Goal: Task Accomplishment & Management: Manage account settings

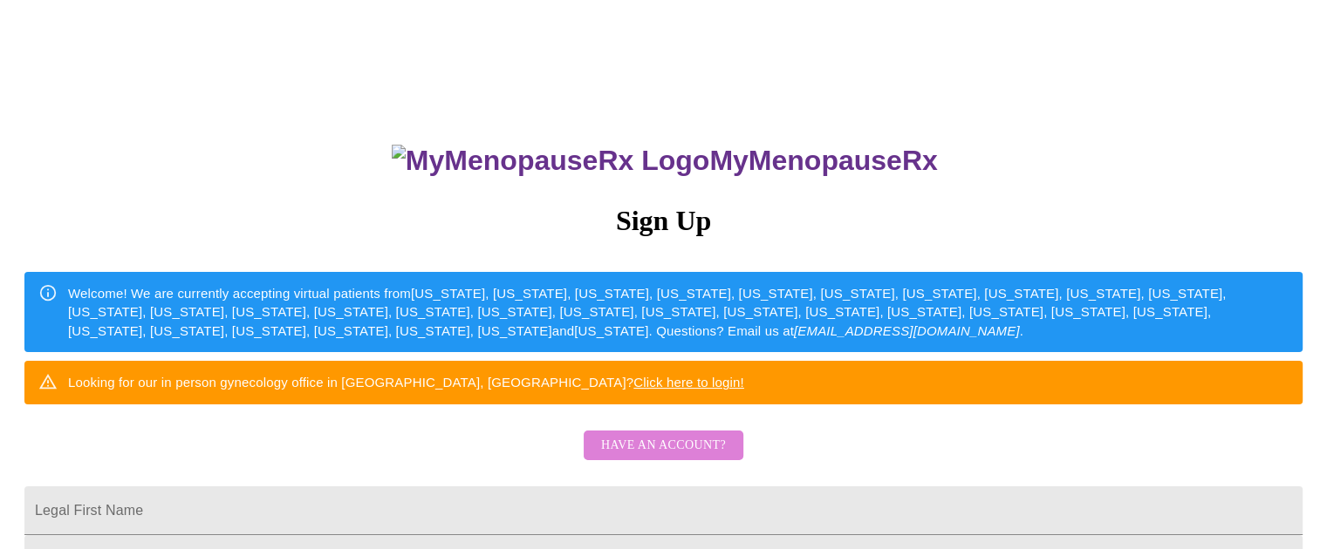
click at [706, 457] on span "Have an account?" at bounding box center [663, 446] width 125 height 22
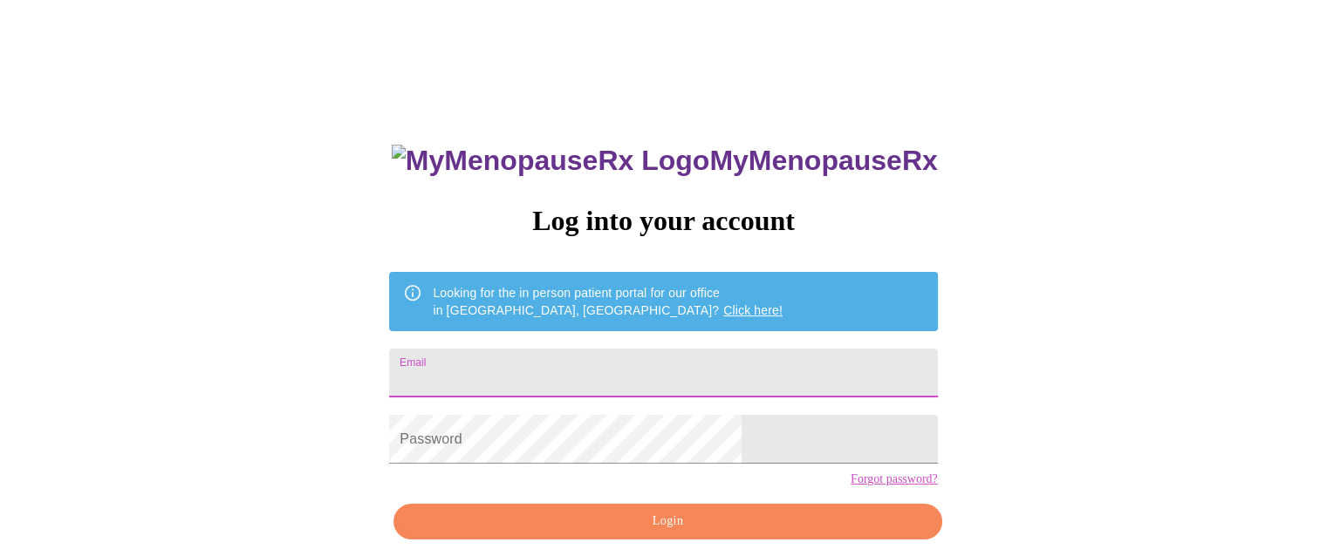
click at [594, 371] on input "Email" at bounding box center [663, 373] width 548 height 49
type input "[EMAIL_ADDRESS][DOMAIN_NAME]"
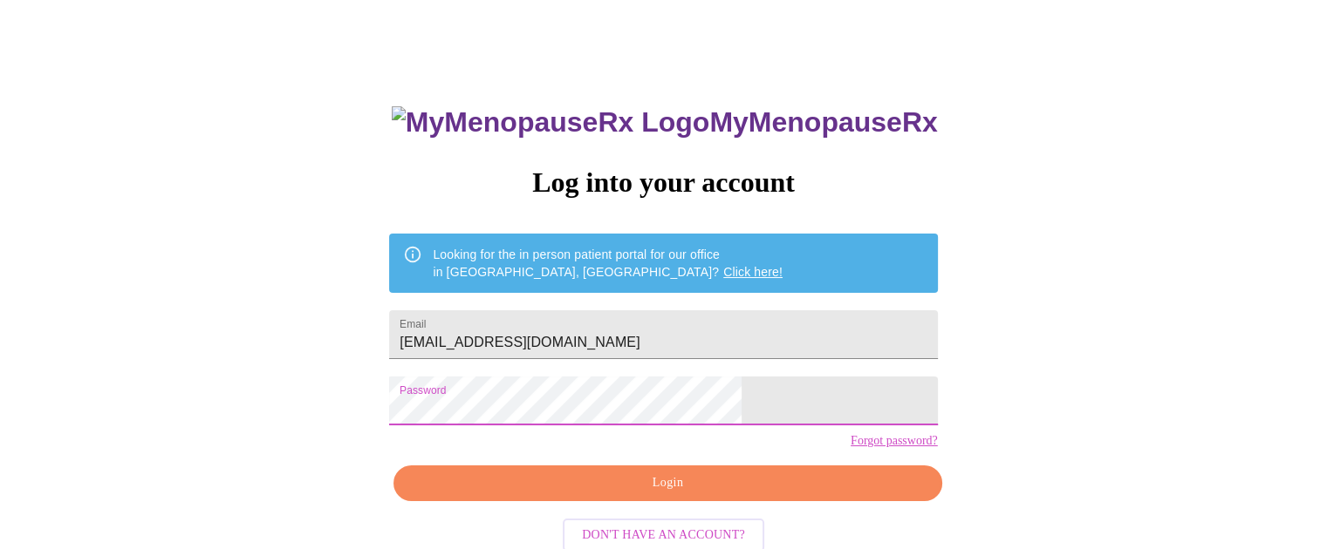
scroll to position [78, 0]
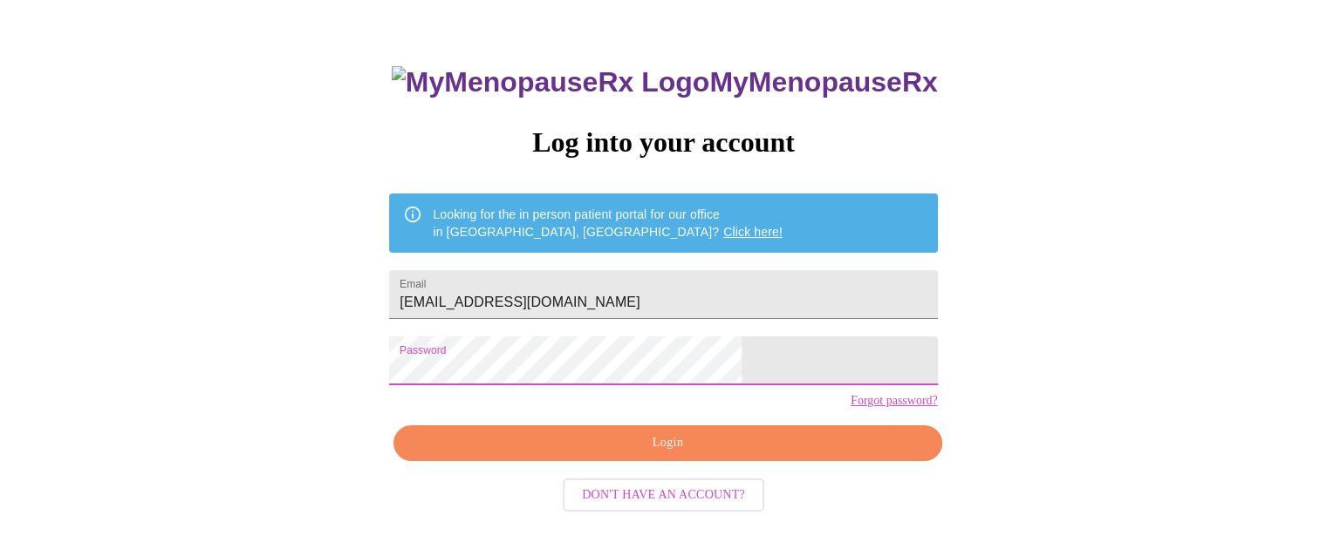
click at [642, 454] on span "Login" at bounding box center [667, 444] width 508 height 22
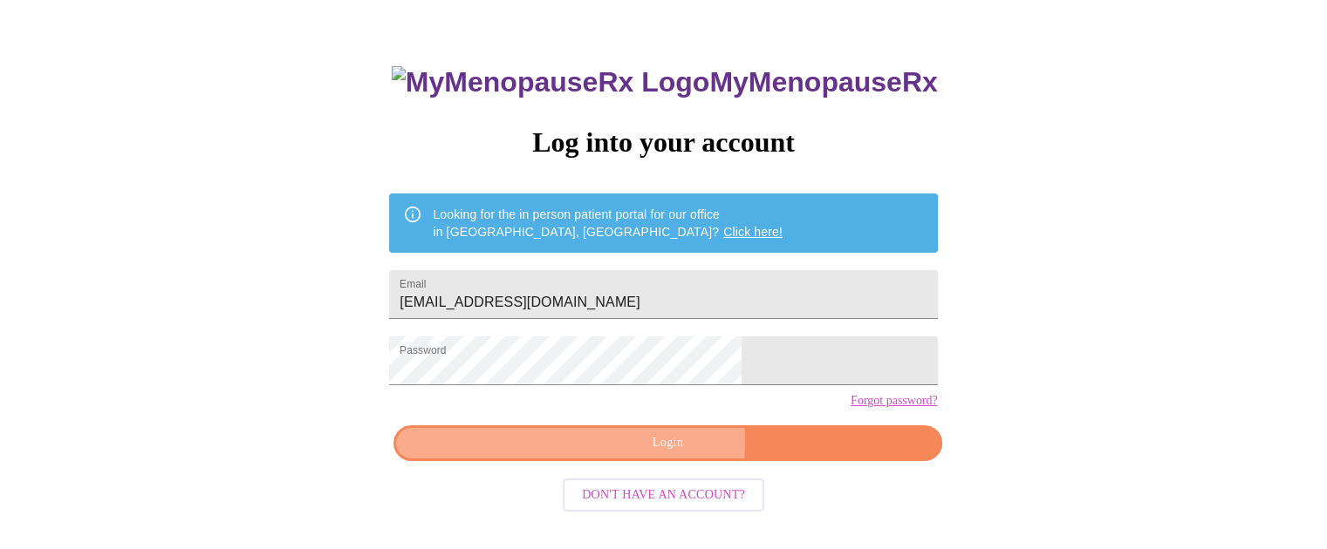
click at [627, 454] on span "Login" at bounding box center [667, 444] width 508 height 22
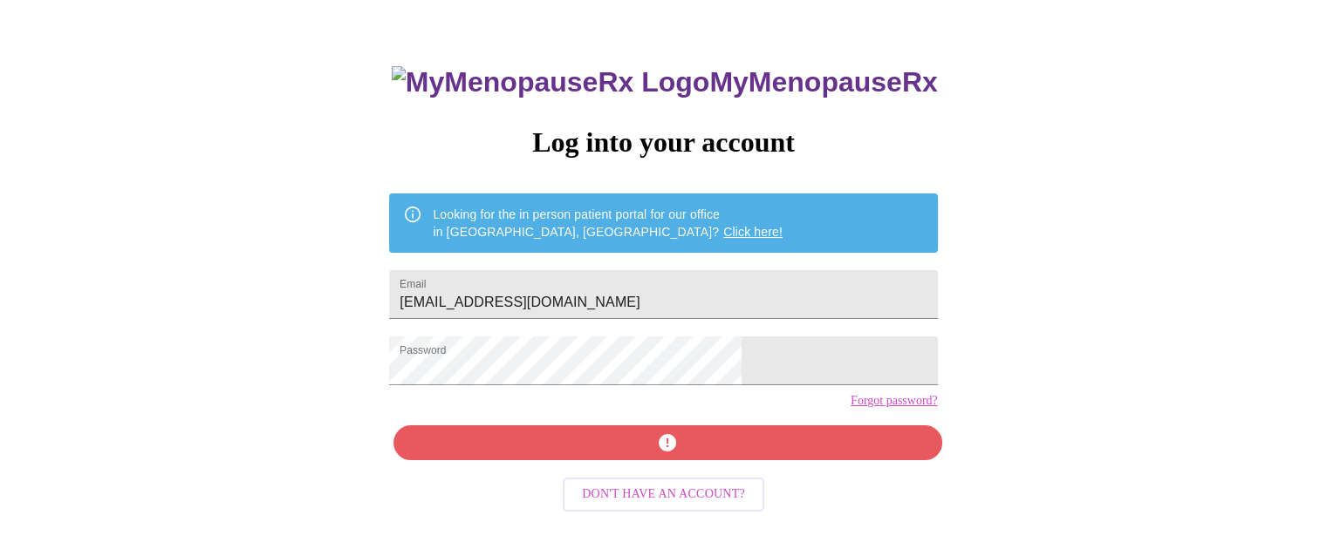
click at [850, 408] on link "Forgot password?" at bounding box center [893, 401] width 87 height 14
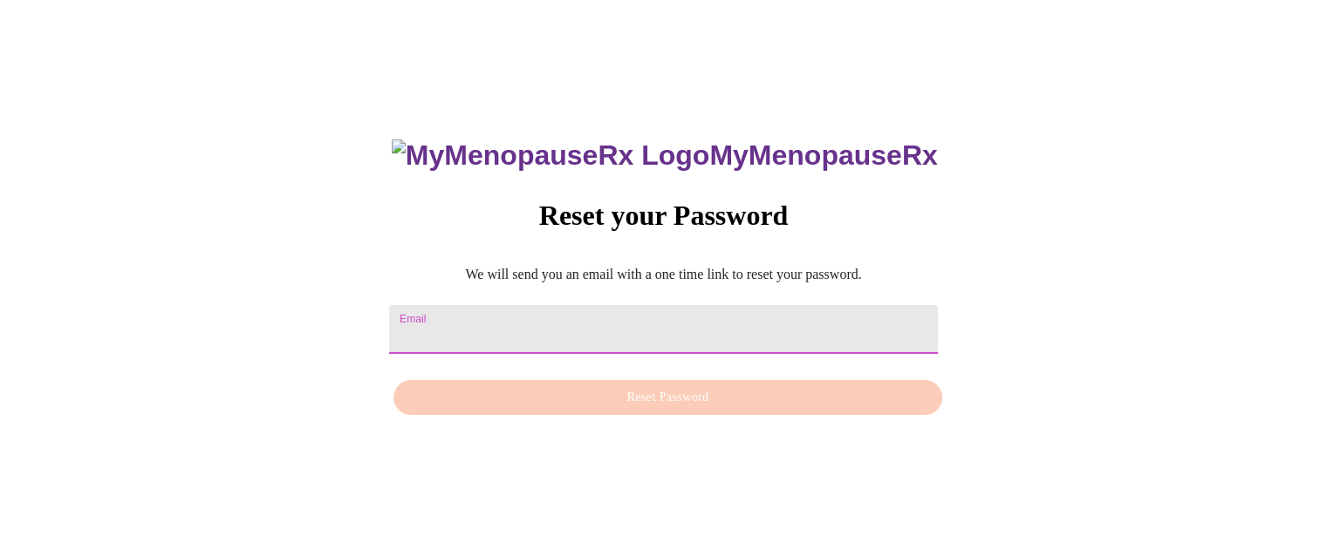
click at [597, 326] on input "Email" at bounding box center [663, 329] width 548 height 49
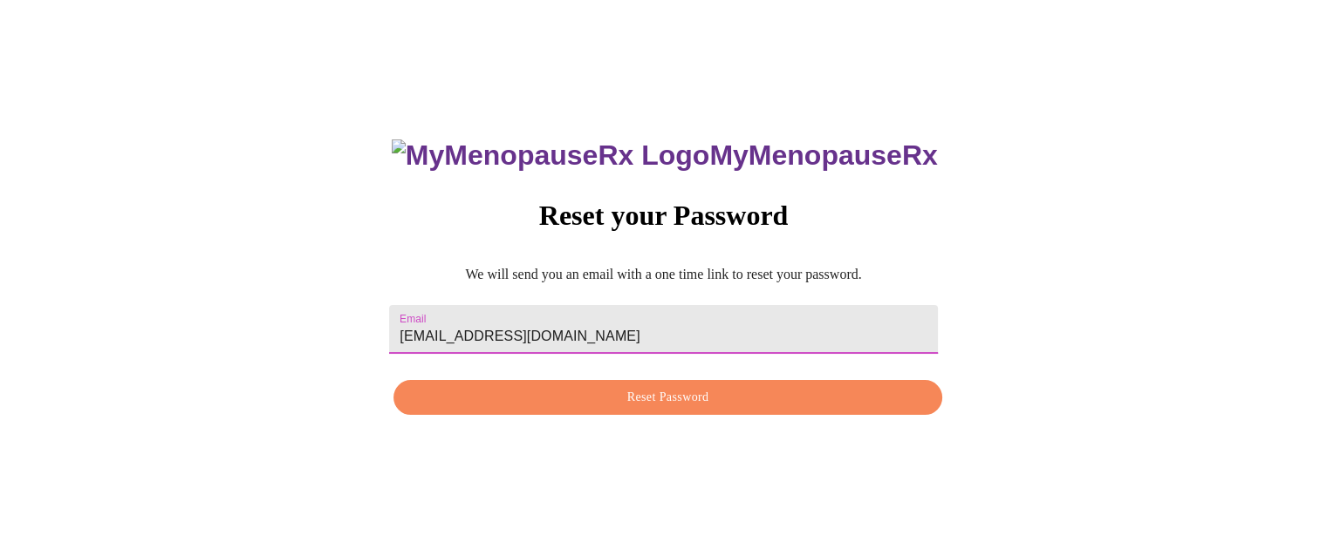
type input "[EMAIL_ADDRESS][DOMAIN_NAME]"
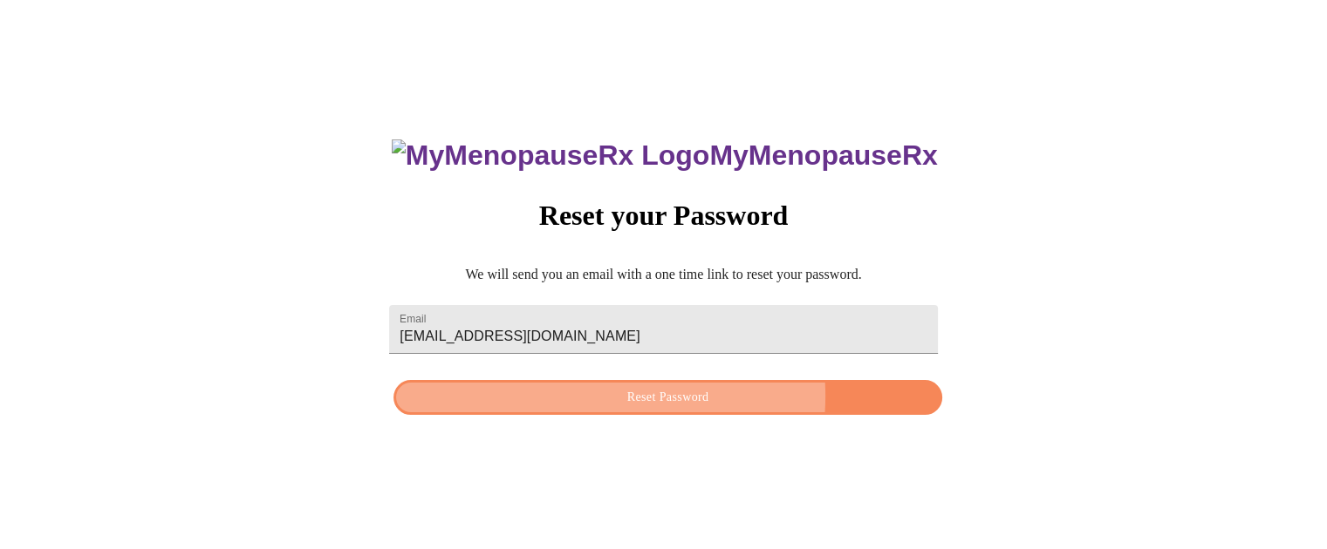
click at [639, 397] on span "Reset Password" at bounding box center [667, 398] width 508 height 22
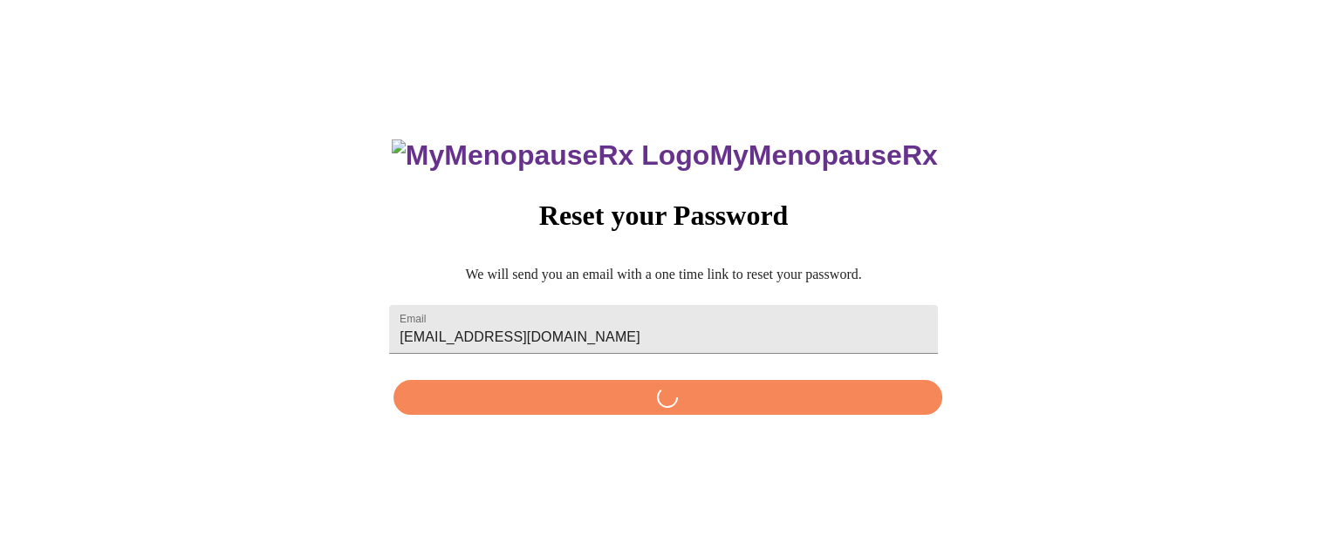
scroll to position [0, 0]
